Goal: Task Accomplishment & Management: Use online tool/utility

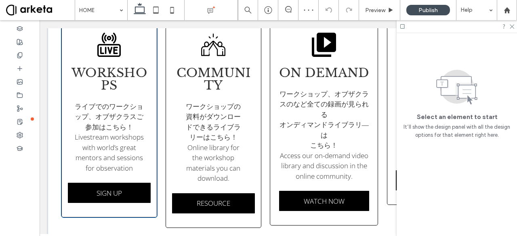
click at [138, 154] on span "ライブでのワークショップ、オブザクラスご参加はこちら！ Livestream workshops with world’s great mentors and…" at bounding box center [109, 137] width 69 height 71
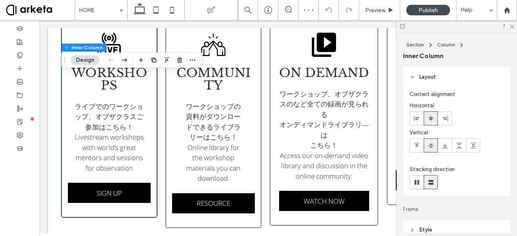
click at [138, 154] on span "ライブでのワークショップ、オブザクラスご参加はこちら！ Livestream workshops with world’s great mentors and…" at bounding box center [109, 137] width 69 height 71
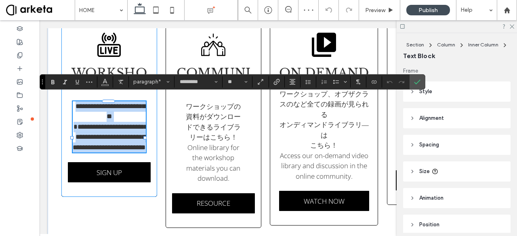
click at [137, 153] on p "**********" at bounding box center [109, 127] width 73 height 52
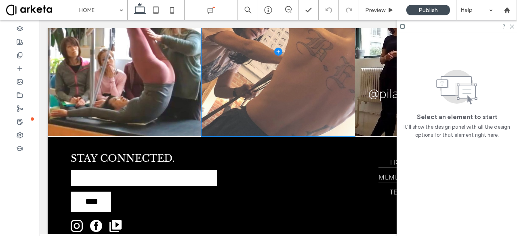
scroll to position [1375, 0]
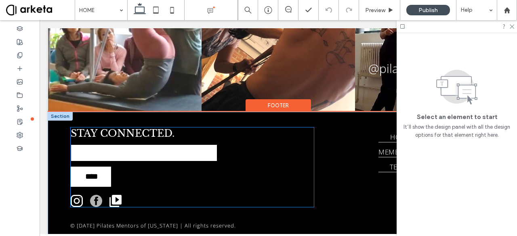
click at [96, 195] on img at bounding box center [96, 201] width 12 height 12
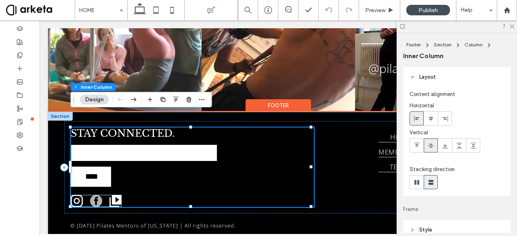
click at [96, 195] on img at bounding box center [96, 201] width 12 height 12
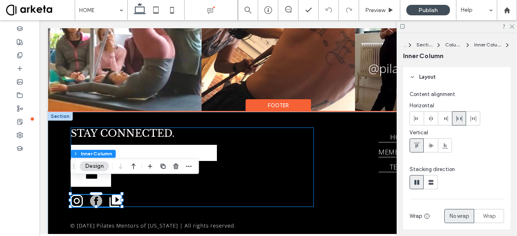
click at [96, 195] on img at bounding box center [96, 201] width 12 height 12
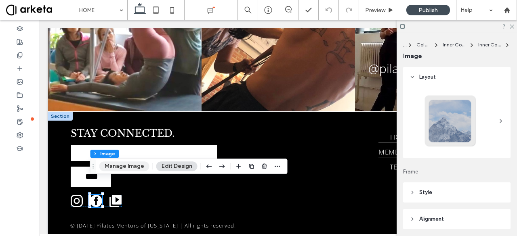
click at [118, 168] on button "Manage Image" at bounding box center [124, 166] width 50 height 10
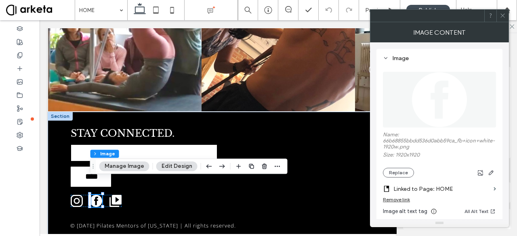
click at [438, 191] on label "Linked to Page: HOME" at bounding box center [441, 189] width 97 height 15
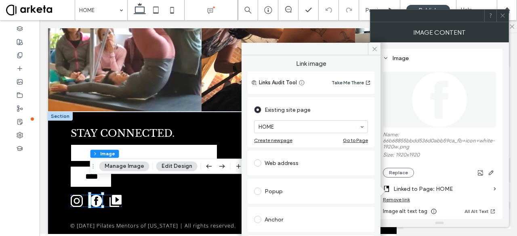
click at [280, 160] on div "Web address" at bounding box center [311, 163] width 114 height 13
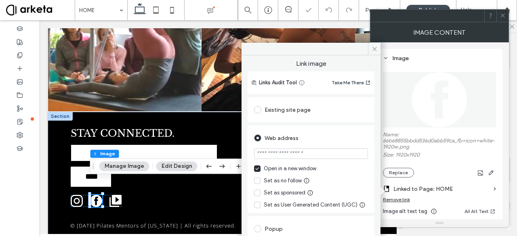
click at [283, 157] on input "url" at bounding box center [311, 154] width 114 height 10
type input "***"
type input "*******"
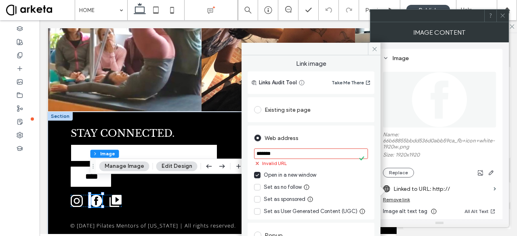
scroll to position [97, 0]
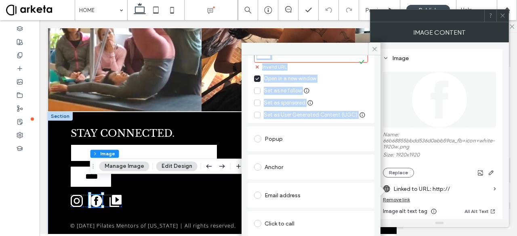
drag, startPoint x: 327, startPoint y: 46, endPoint x: 311, endPoint y: 222, distance: 176.0
click at [311, 222] on div "Link image Links Audit Tool Take Me There Existing site page HOME Create new pa…" at bounding box center [310, 164] width 139 height 242
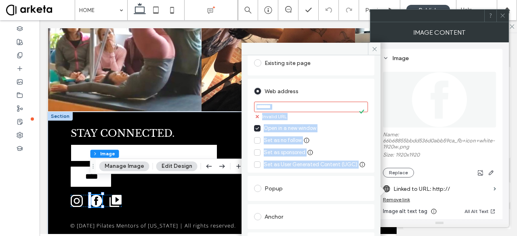
scroll to position [46, 0]
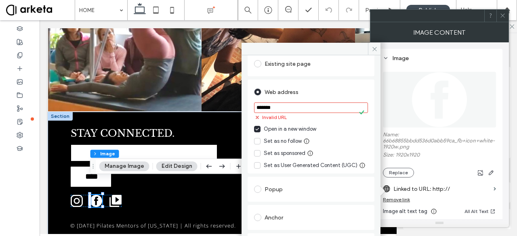
click at [501, 17] on use at bounding box center [502, 16] width 4 height 4
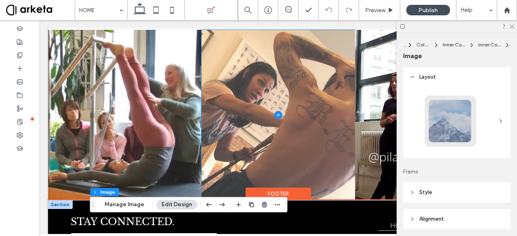
scroll to position [1286, 0]
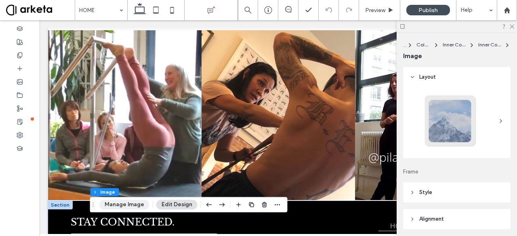
click at [115, 204] on button "Manage Image" at bounding box center [124, 205] width 50 height 10
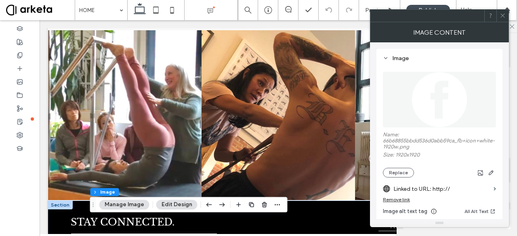
click at [400, 199] on div "Remove link" at bounding box center [396, 200] width 27 height 6
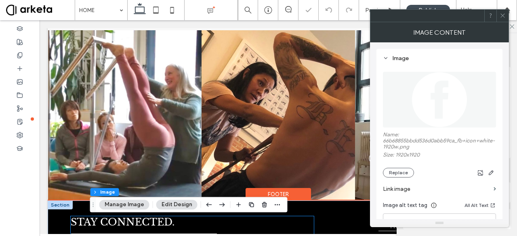
scroll to position [1375, 0]
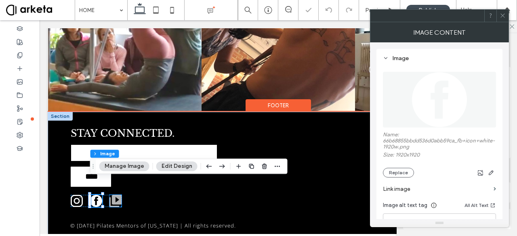
click at [115, 195] on img at bounding box center [115, 201] width 12 height 12
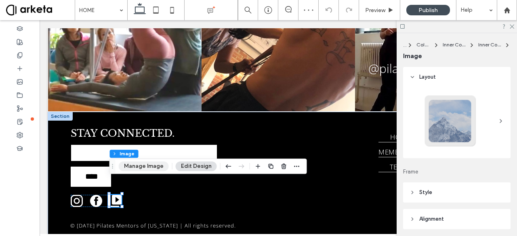
click at [154, 169] on button "Manage Image" at bounding box center [144, 166] width 50 height 10
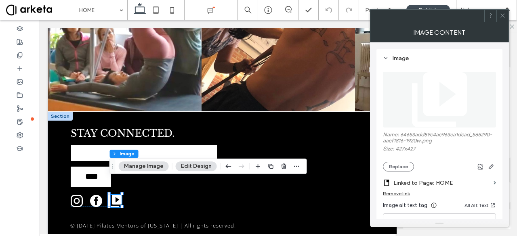
click at [401, 194] on div "Remove link" at bounding box center [396, 194] width 27 height 6
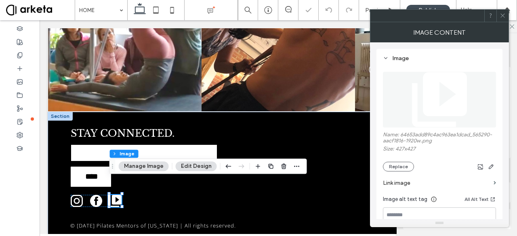
click at [502, 20] on span at bounding box center [502, 16] width 6 height 12
